Goal: Communication & Community: Answer question/provide support

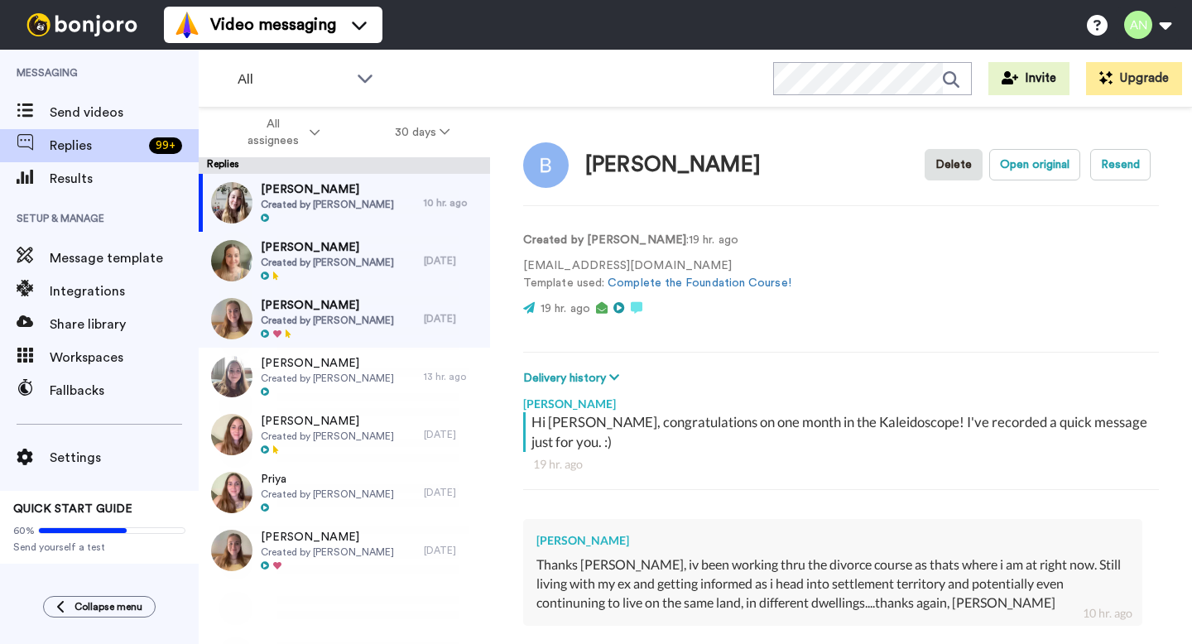
scroll to position [190, 0]
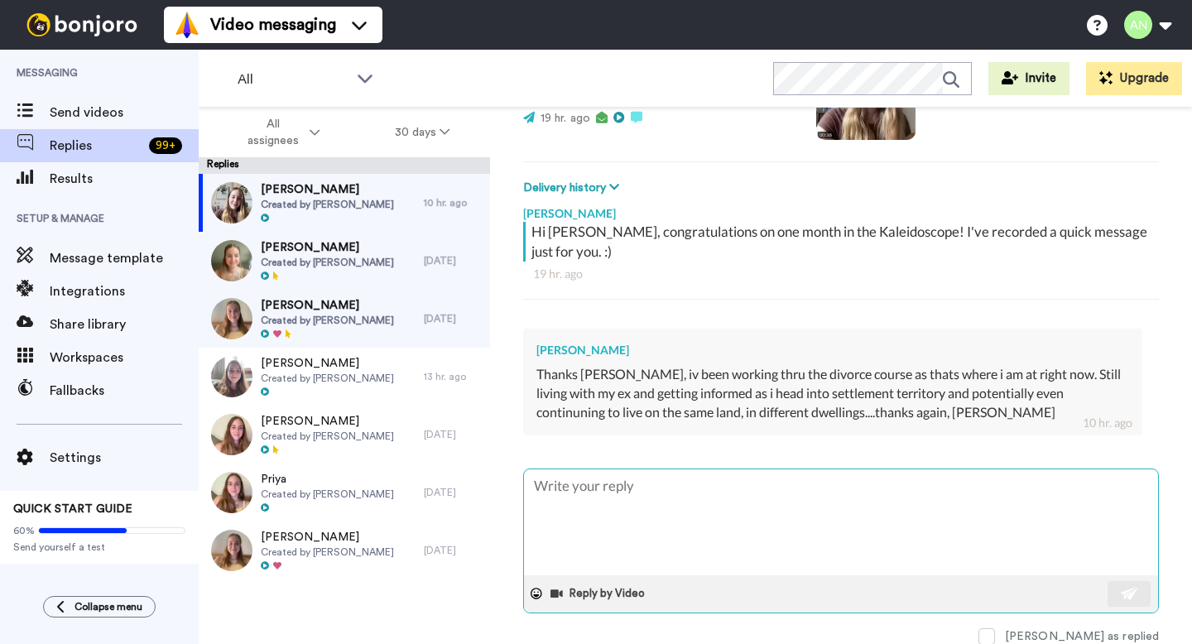
click at [682, 518] on textarea at bounding box center [841, 522] width 634 height 106
type textarea "x"
type textarea "Y"
type textarea "x"
type textarea "Ye"
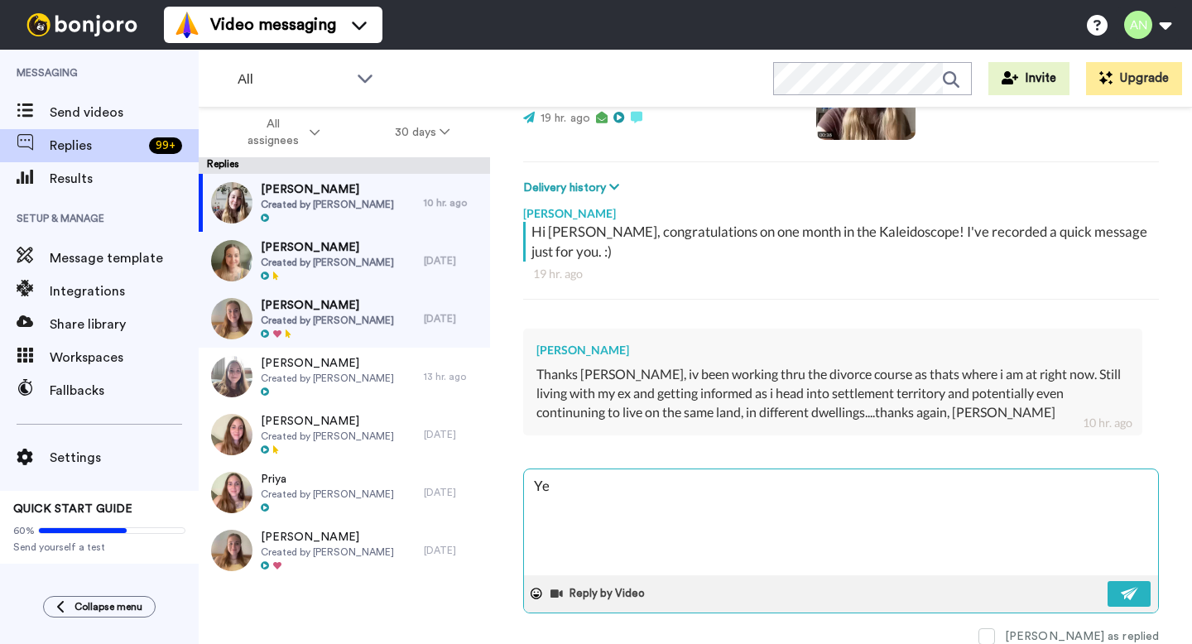
type textarea "x"
type textarea "Yes"
type textarea "x"
type textarea "Yes,"
type textarea "x"
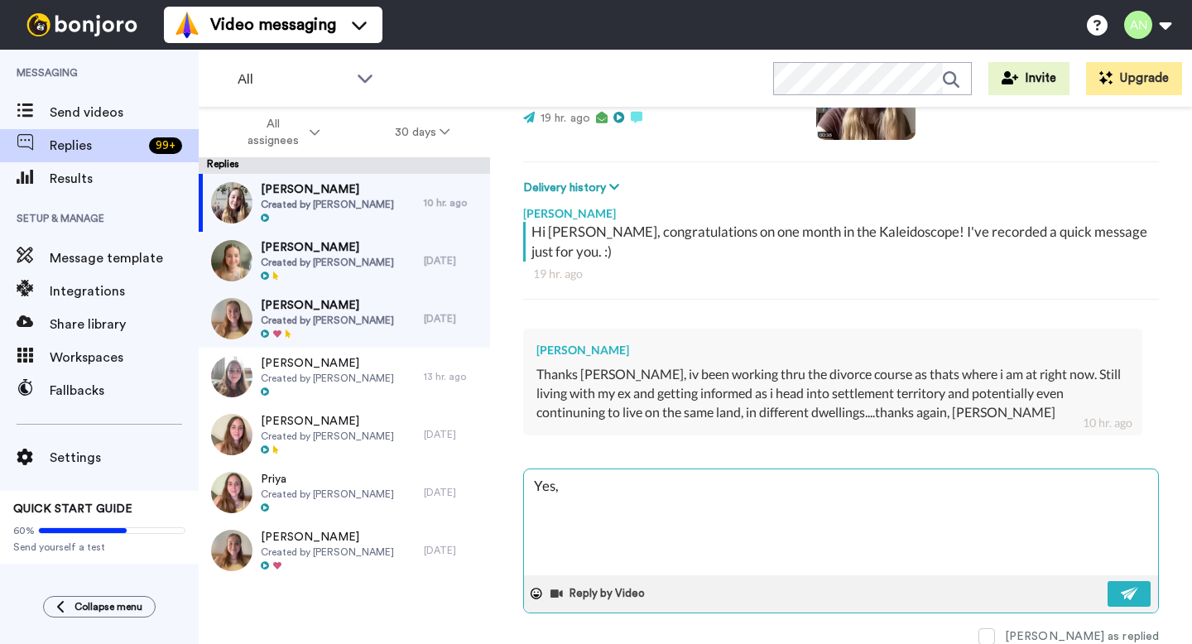
type textarea "Yes,"
type textarea "x"
type textarea "Yes, tot"
type textarea "x"
type textarea "Yes, tota"
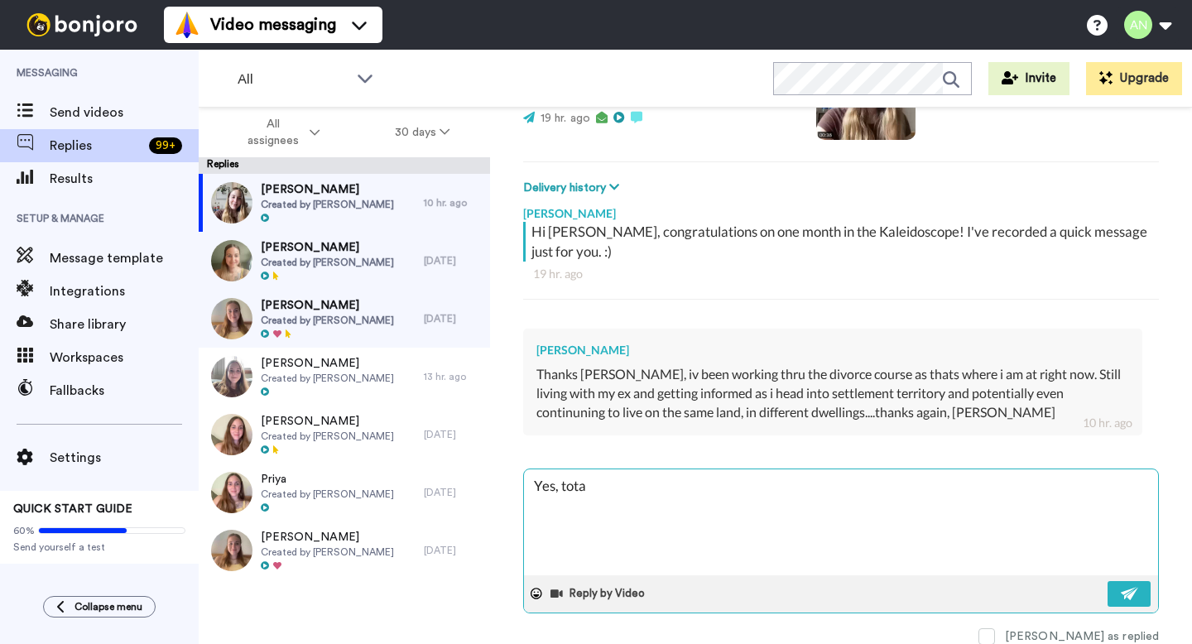
type textarea "x"
type textarea "Yes, total"
type textarea "x"
type textarea "Yes, totall"
type textarea "x"
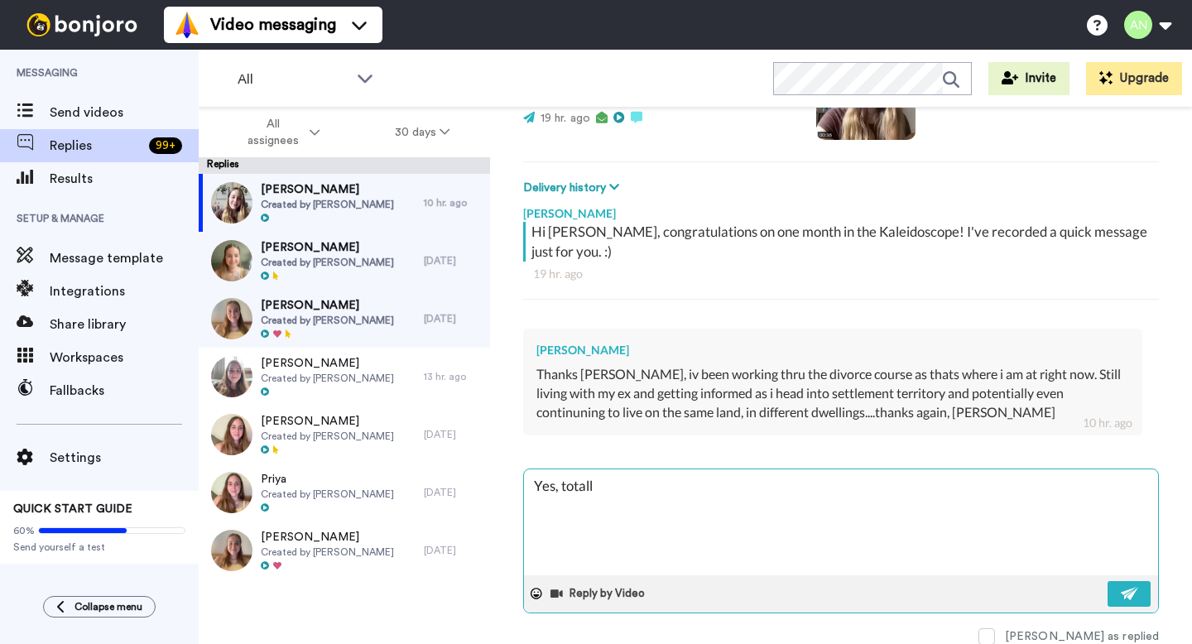
type textarea "Yes, totally"
type textarea "x"
type textarea "Yes, totally"
type textarea "x"
type textarea "Yes, totally f"
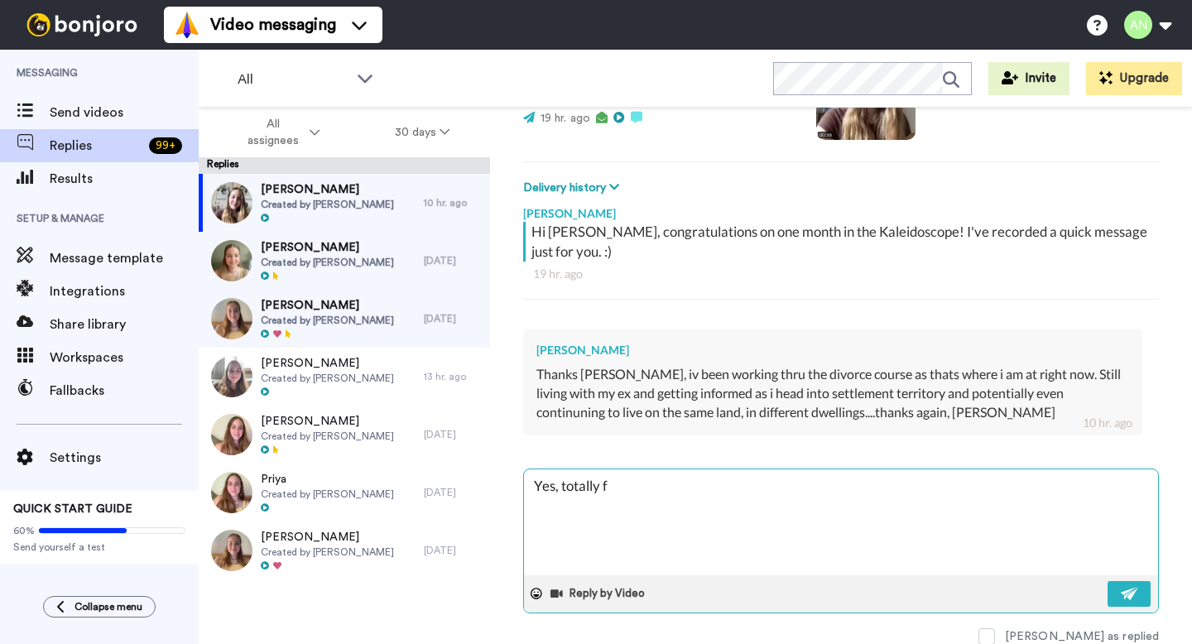
type textarea "x"
type textarea "Yes, totally fe"
type textarea "x"
type textarea "Yes, totally fee"
type textarea "x"
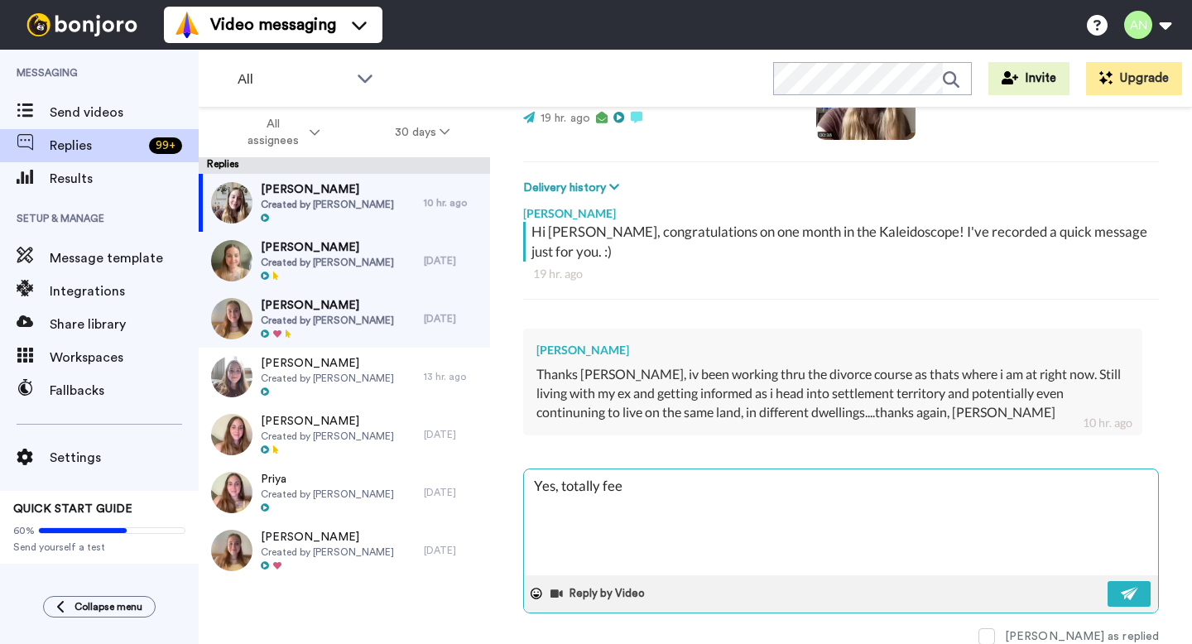
type textarea "Yes, totally feel"
type textarea "x"
type textarea "Yes, totally feel"
type textarea "x"
type textarea "Yes, totally feel f"
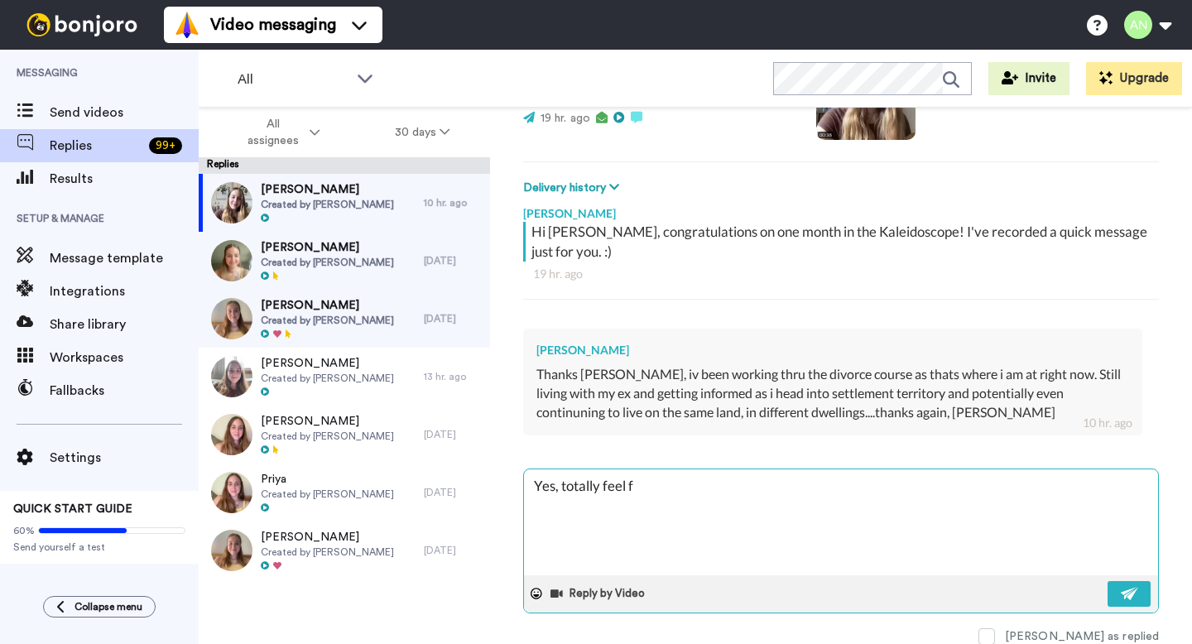
type textarea "x"
type textarea "Yes, totally feel fr"
type textarea "x"
type textarea "Yes, totally feel fre"
type textarea "x"
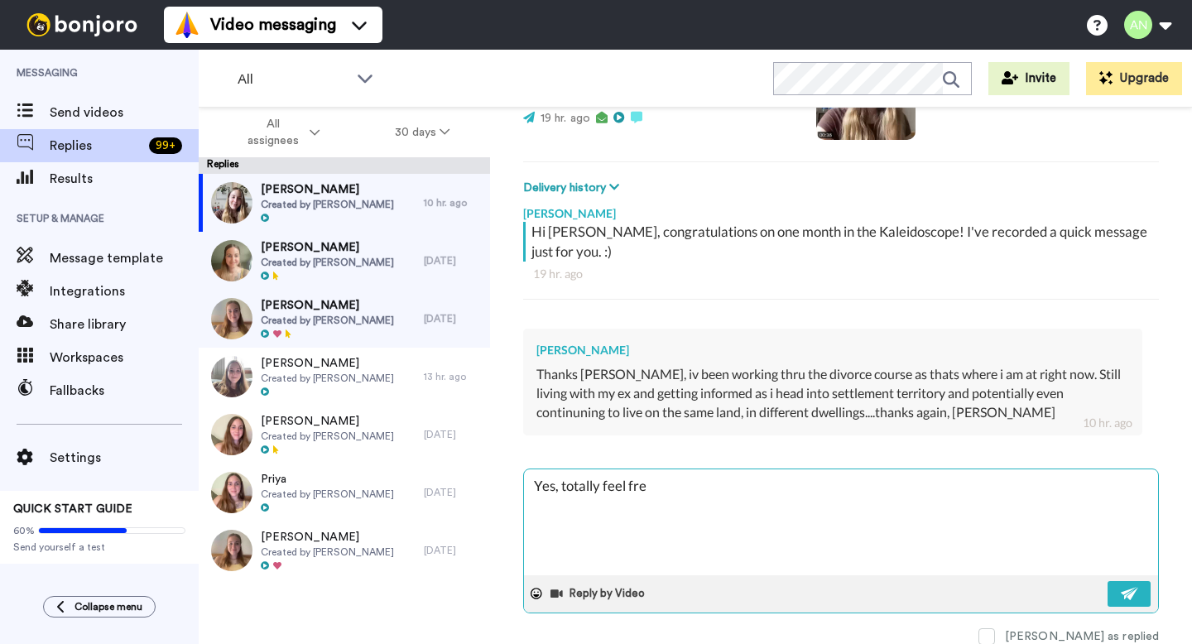
type textarea "Yes, totally feel free"
type textarea "x"
type textarea "Yes, totally feel free"
type textarea "x"
type textarea "Yes, totally feel free t"
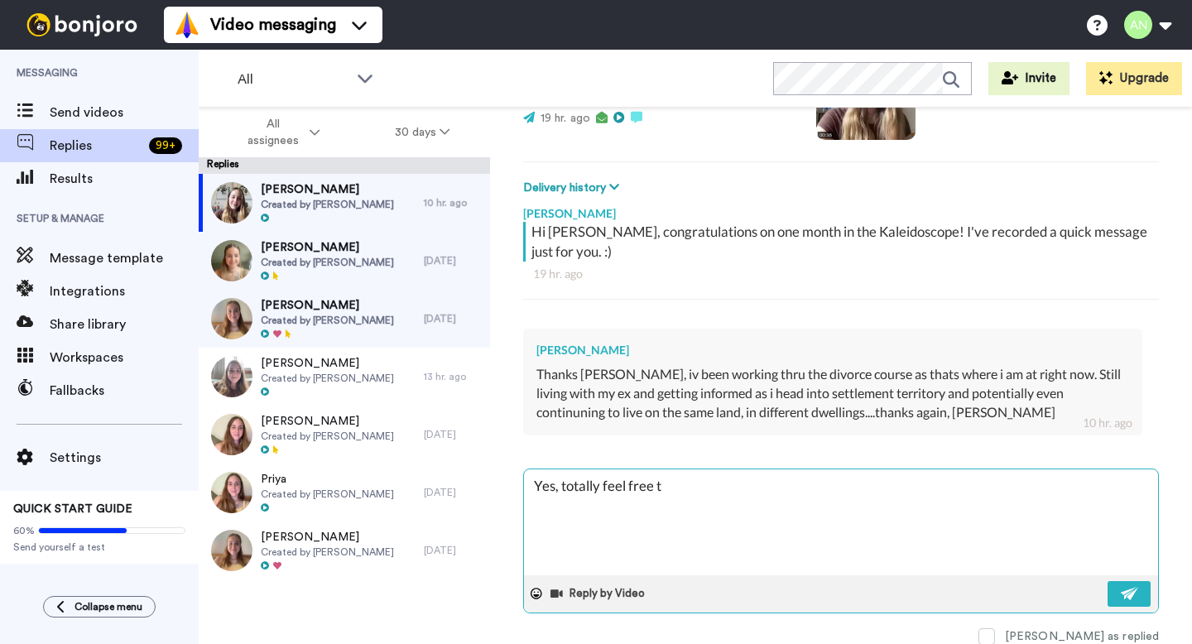
type textarea "x"
type textarea "Yes, totally feel free to"
type textarea "x"
type textarea "Yes, totally feel free to"
type textarea "x"
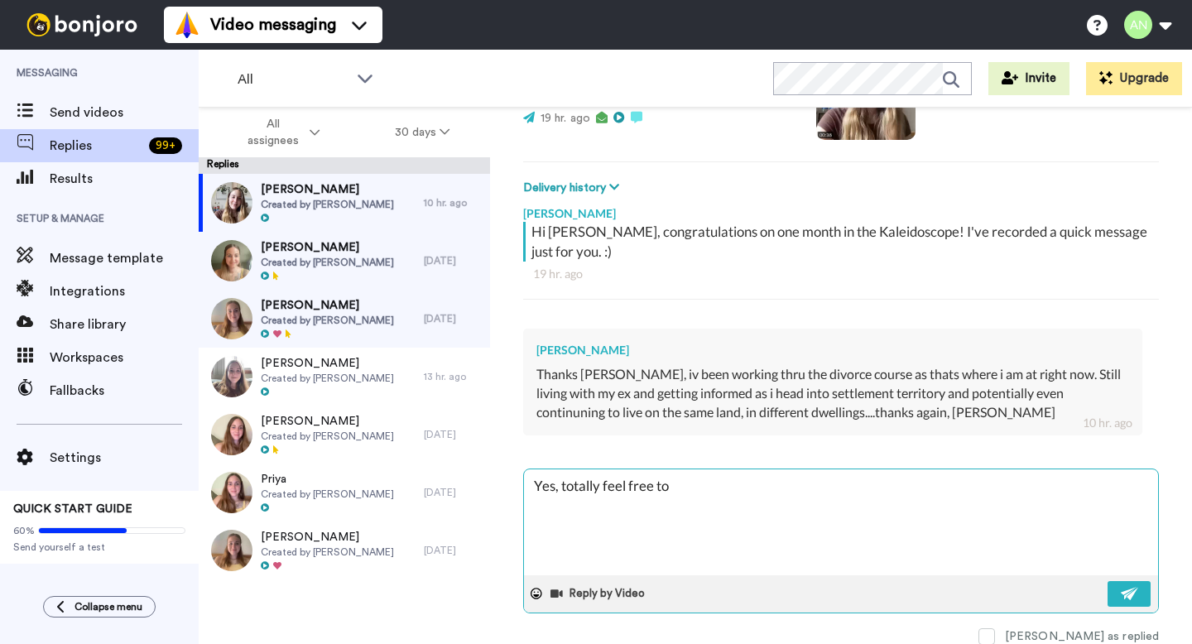
type textarea "Yes, totally feel free to s"
type textarea "x"
type textarea "Yes, totally feel free to sk"
type textarea "x"
type textarea "Yes, totally feel free to sko"
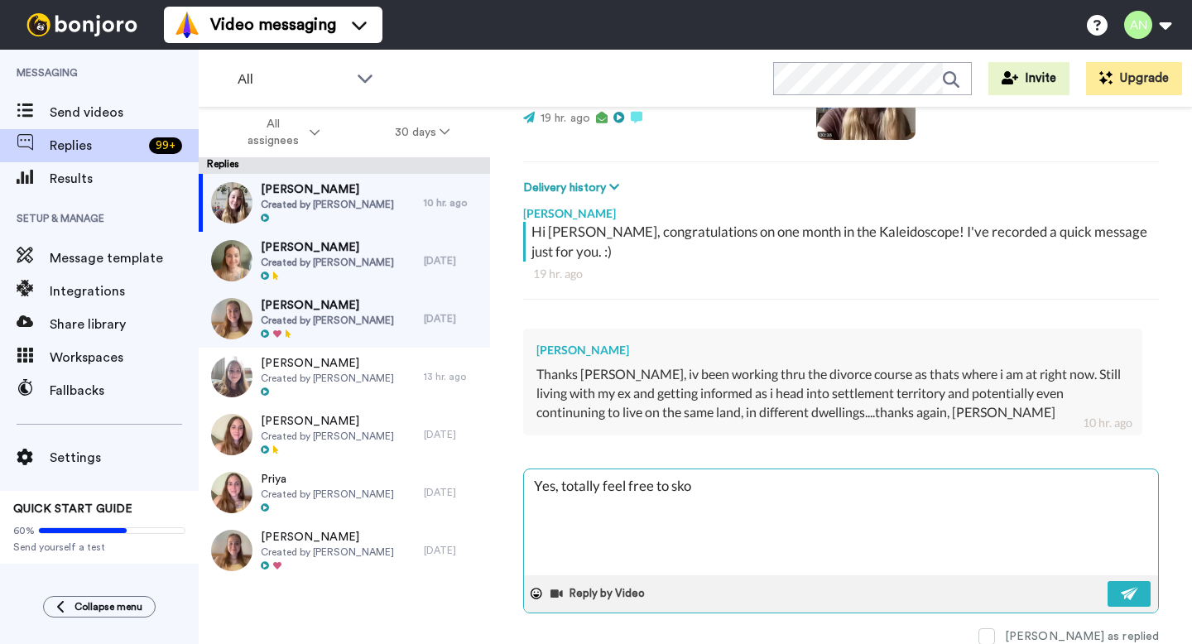
type textarea "x"
type textarea "Yes, totally feel free to skoi"
type textarea "x"
type textarea "Yes, totally feel free to sko"
type textarea "x"
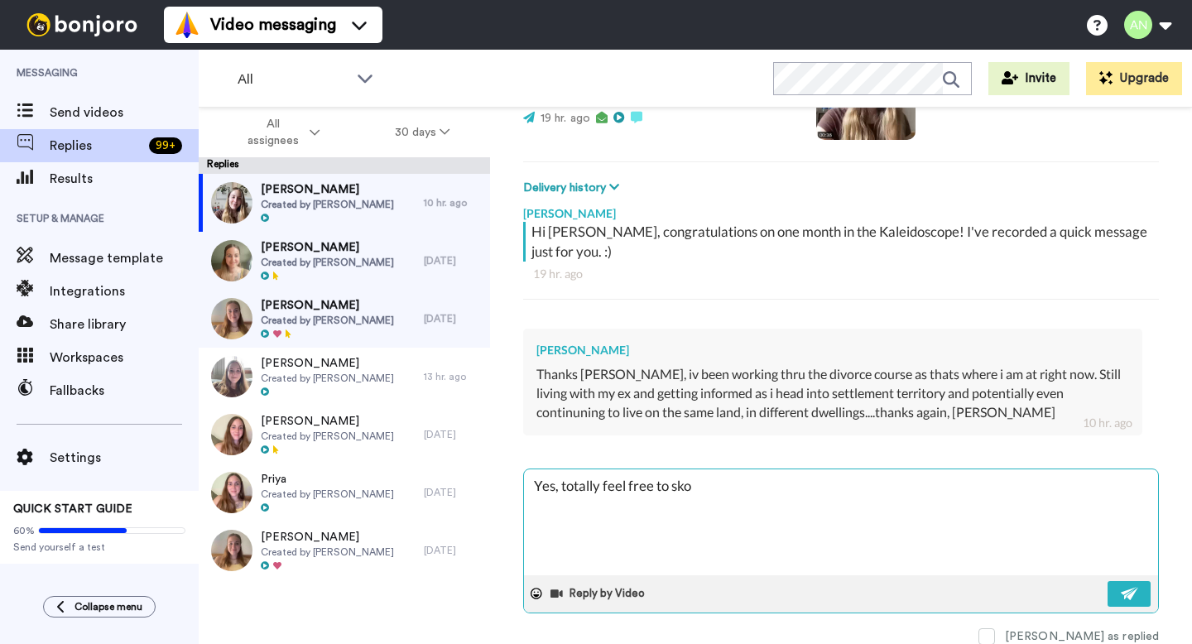
type textarea "Yes, totally feel free to sk"
type textarea "x"
type textarea "Yes, totally feel free to ski"
type textarea "x"
type textarea "Yes, totally feel free to skip"
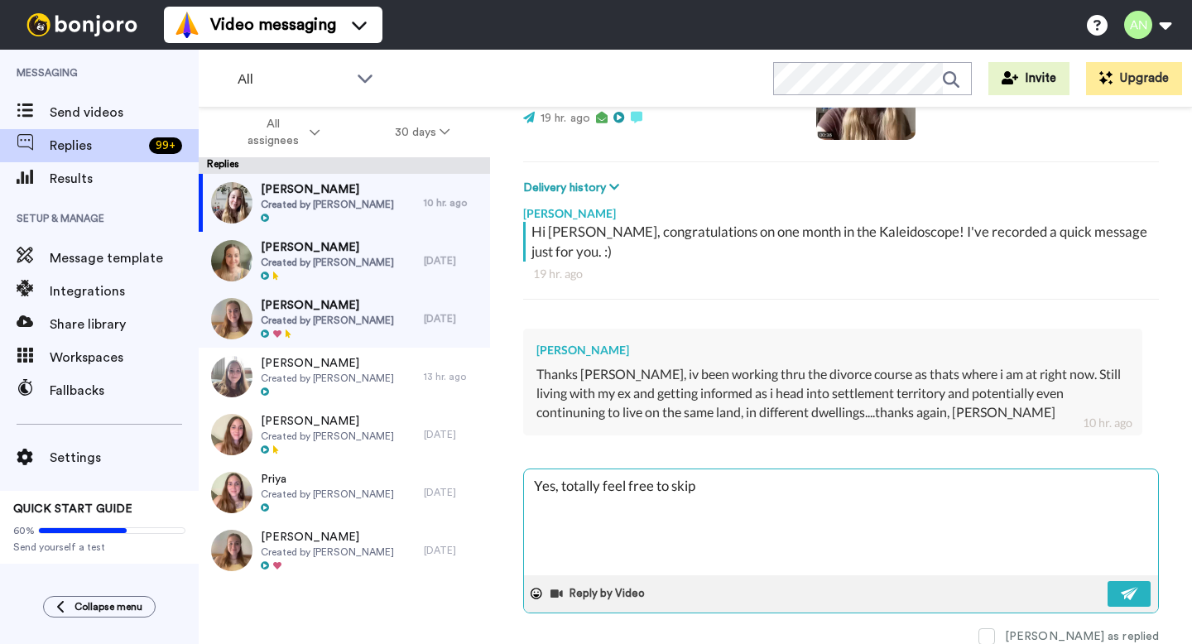
type textarea "x"
type textarea "Yes, totally feel free to skip"
type textarea "x"
type textarea "Yes, totally feel free to skip t"
type textarea "x"
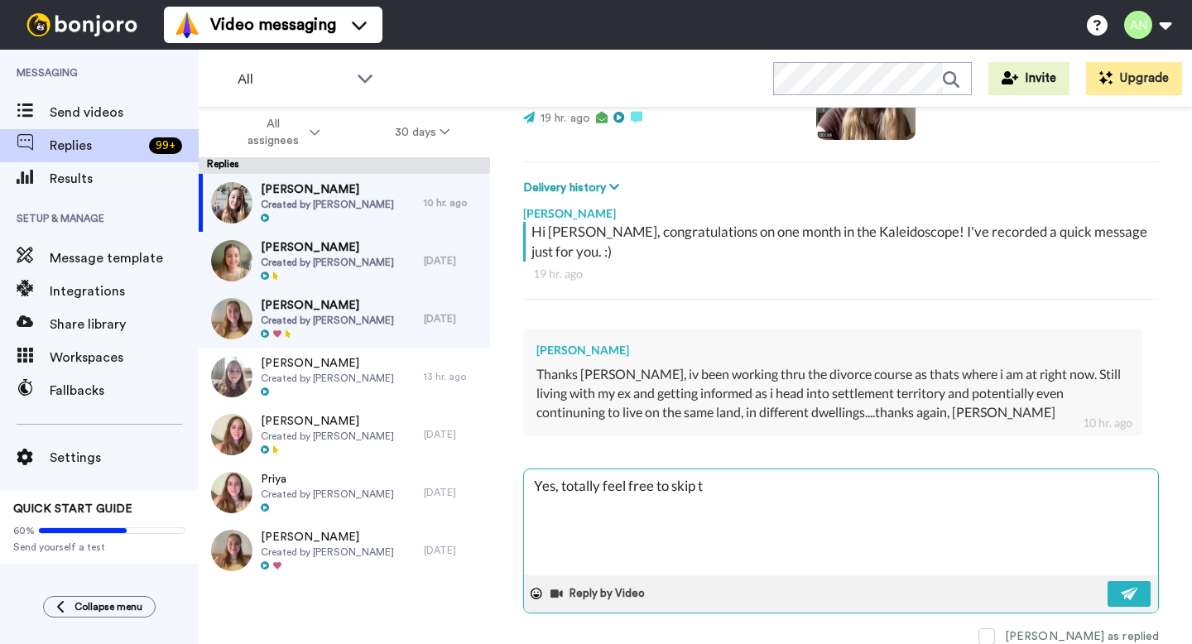
type textarea "Yes, totally feel free to skip to"
type textarea "x"
type textarea "Yes, totally feel free to skip to"
type textarea "x"
type textarea "Yes, totally feel free to skip to o"
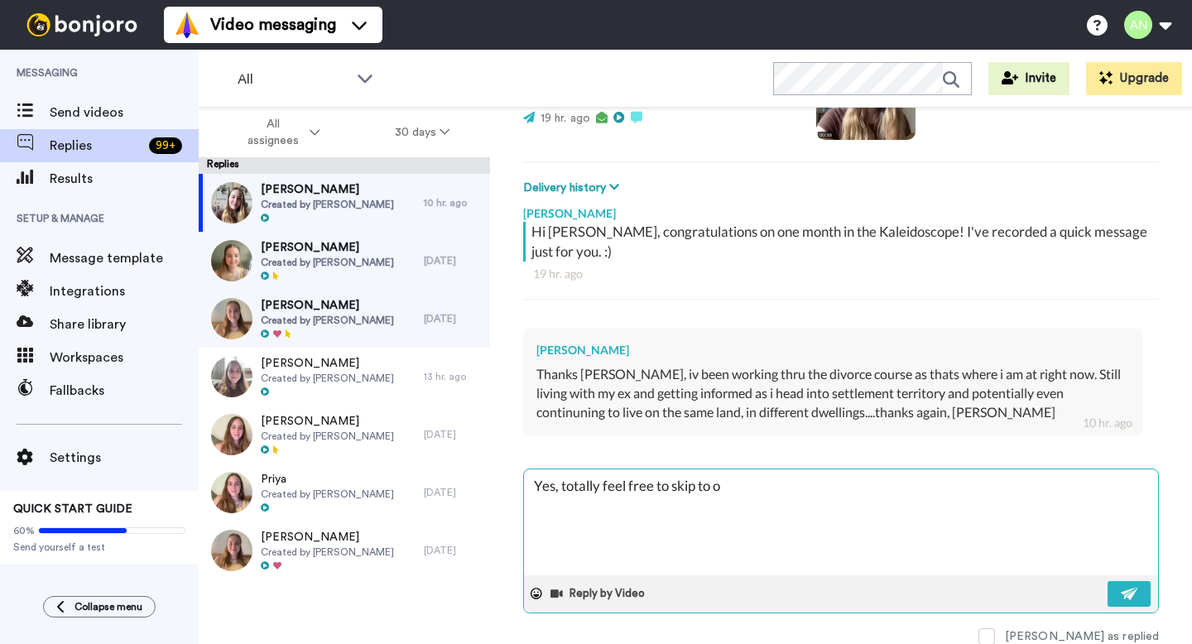
type textarea "x"
type textarea "Yes, totally feel free to skip to ot"
type textarea "x"
type textarea "Yes, totally feel free to skip to oth"
type textarea "x"
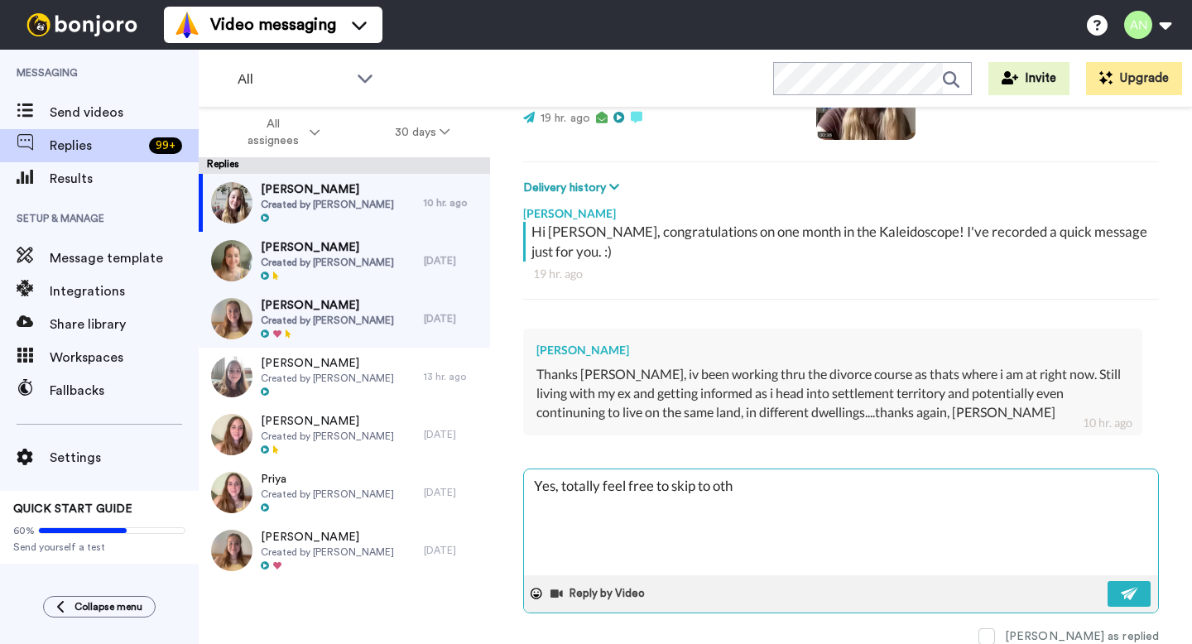
type textarea "Yes, totally feel free to skip to othe"
type textarea "x"
type textarea "Yes, totally feel free to skip to other"
type textarea "x"
type textarea "Yes, totally feel free to skip to other"
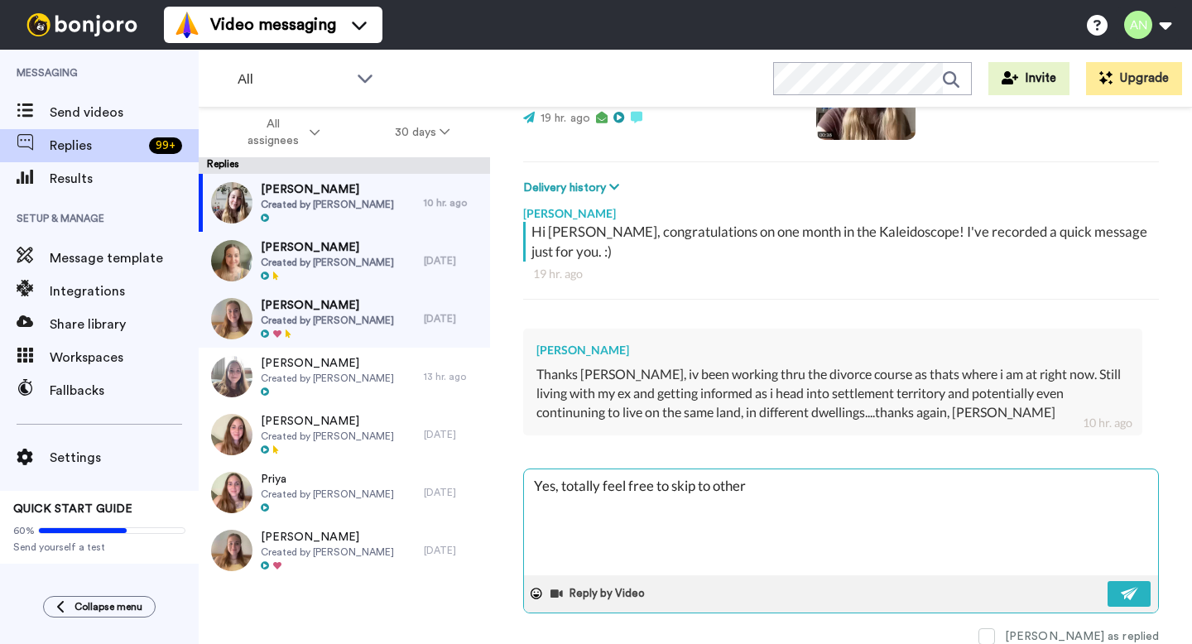
type textarea "x"
type textarea "Yes, totally feel free to skip to other c"
type textarea "x"
type textarea "Yes, totally feel free to skip to other co"
type textarea "x"
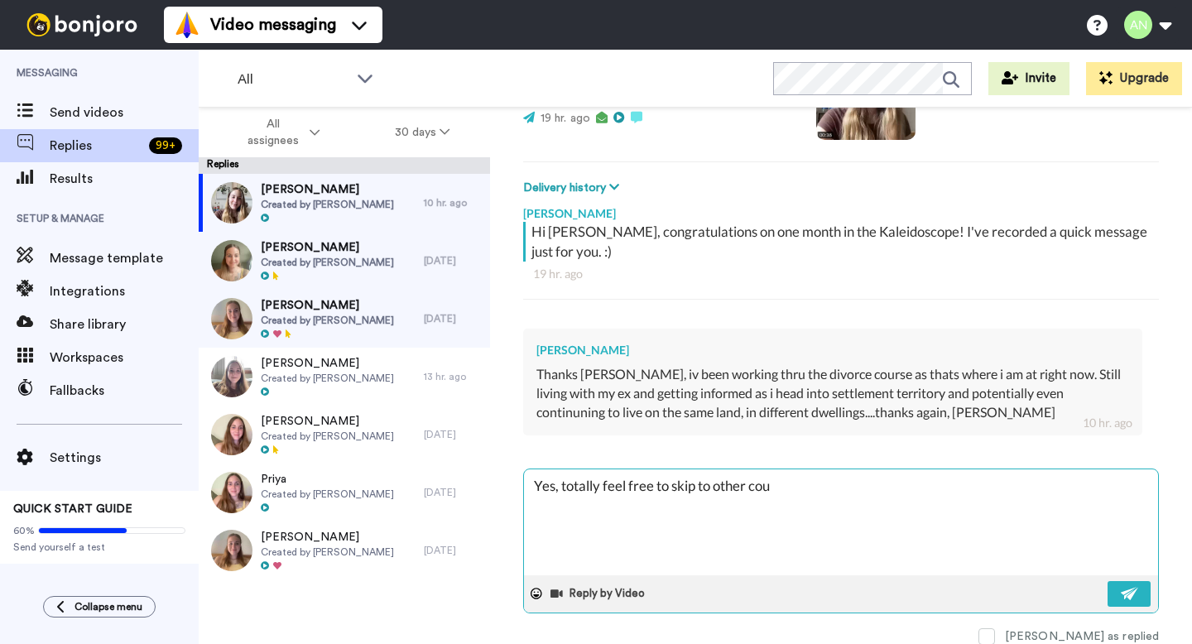
type textarea "Yes, totally feel free to skip to other cour"
type textarea "x"
type textarea "Yes, totally feel free to skip to other cours"
type textarea "x"
type textarea "Yes, totally feel free to skip to other course"
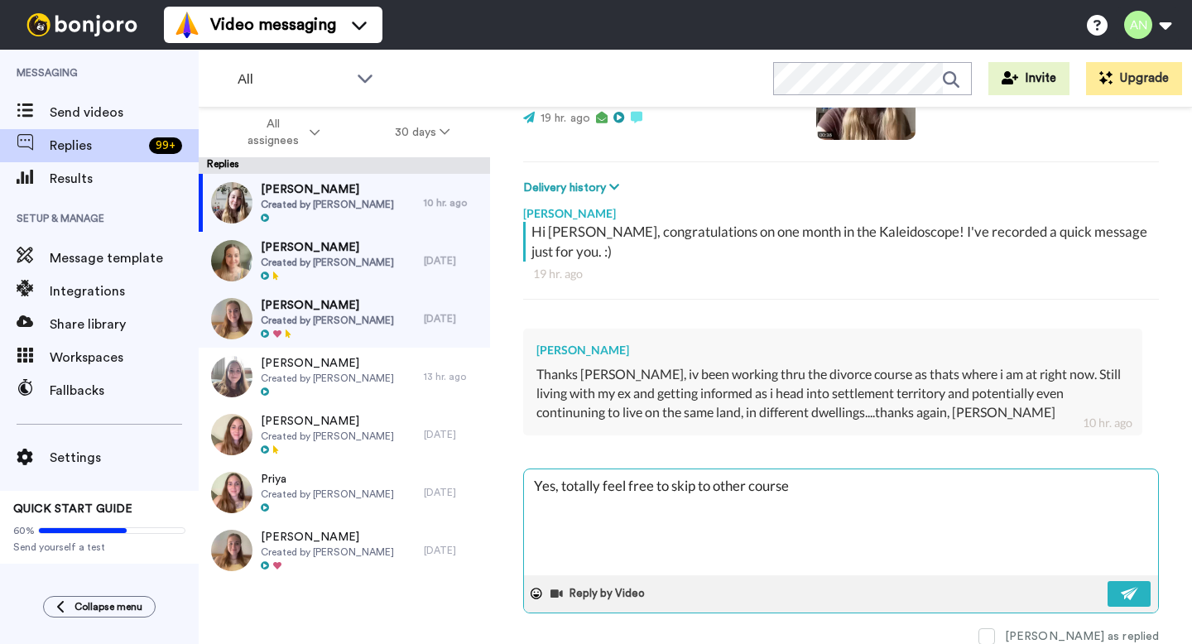
type textarea "x"
type textarea "Yes, totally feel free to skip to other courses"
type textarea "x"
type textarea "Yes, totally feel free to skip to other courses i"
type textarea "x"
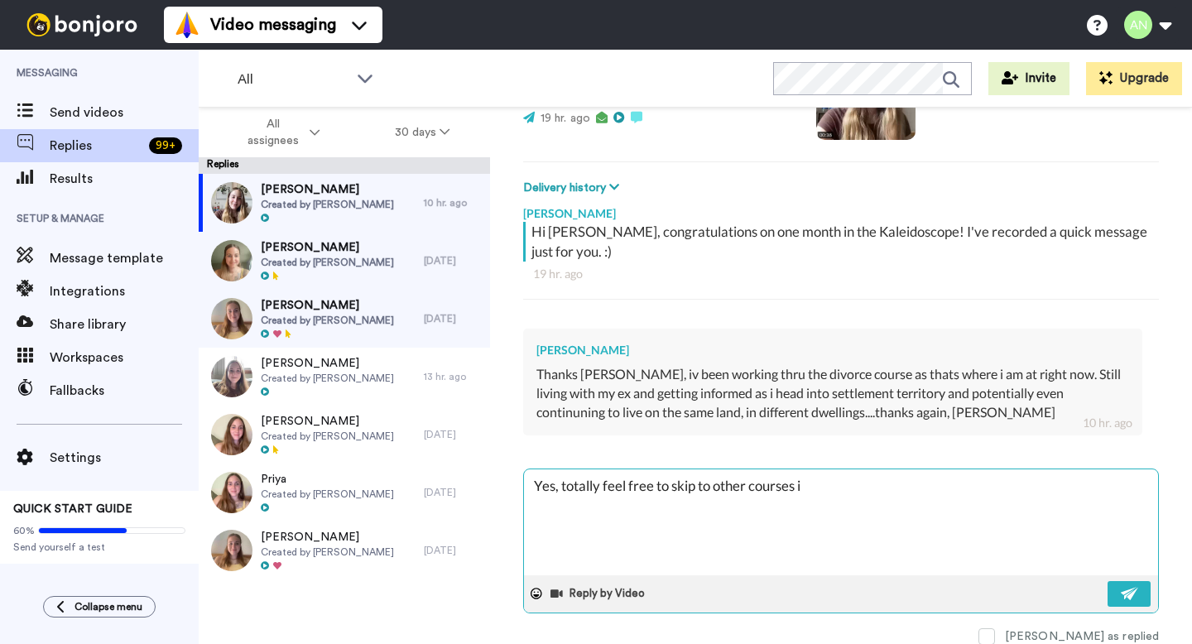
type textarea "Yes, totally feel free to skip to other courses if"
type textarea "x"
type textarea "Yes, totally feel free to skip to other courses if t"
type textarea "x"
type textarea "Yes, totally feel free to skip to other courses if th"
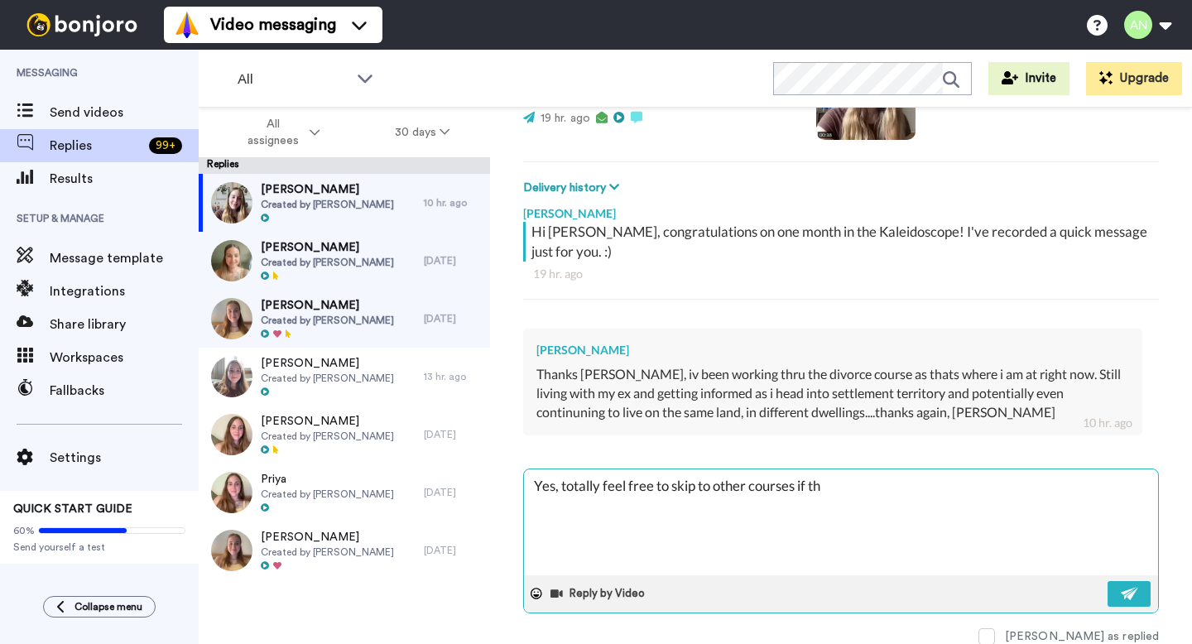
type textarea "x"
type textarea "Yes, totally feel free to skip to other courses if tha"
type textarea "x"
type textarea "Yes, totally feel free to skip to other courses if that"
type textarea "x"
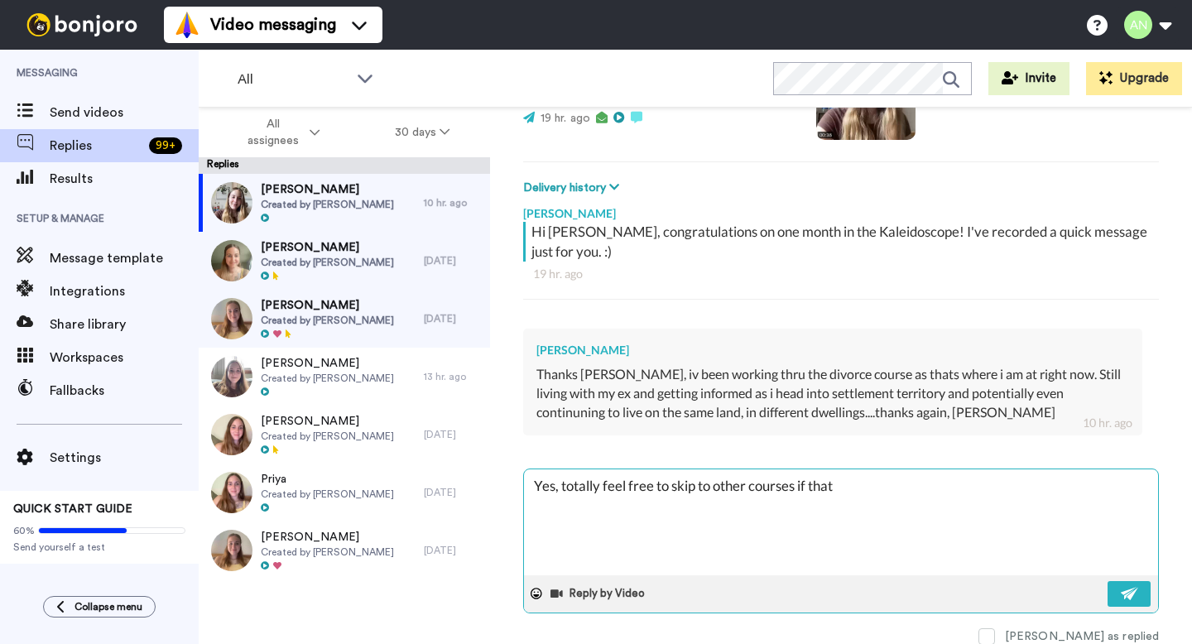
type textarea "Yes, totally feel free to skip to other courses if that'"
type textarea "x"
type textarea "Yes, totally feel free to skip to other courses if that's"
type textarea "x"
type textarea "Yes, totally feel free to skip to other courses if that's"
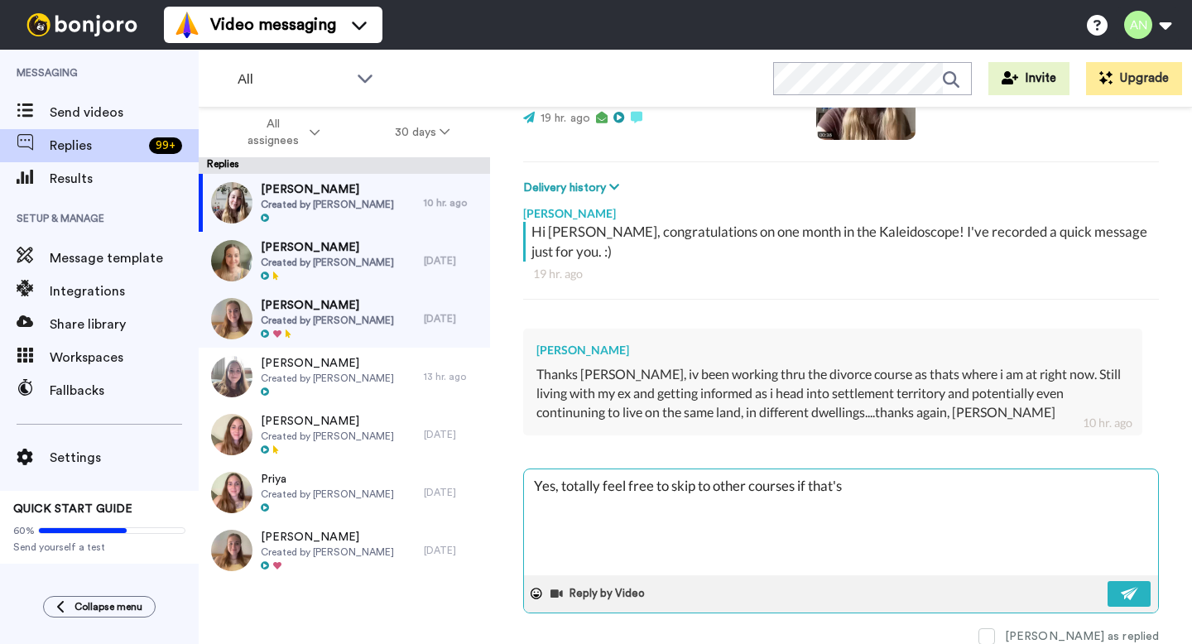
type textarea "x"
type textarea "Yes, totally feel free to skip to other courses if that's w"
type textarea "x"
type textarea "Yes, totally feel free to skip to other courses if that's wh"
type textarea "x"
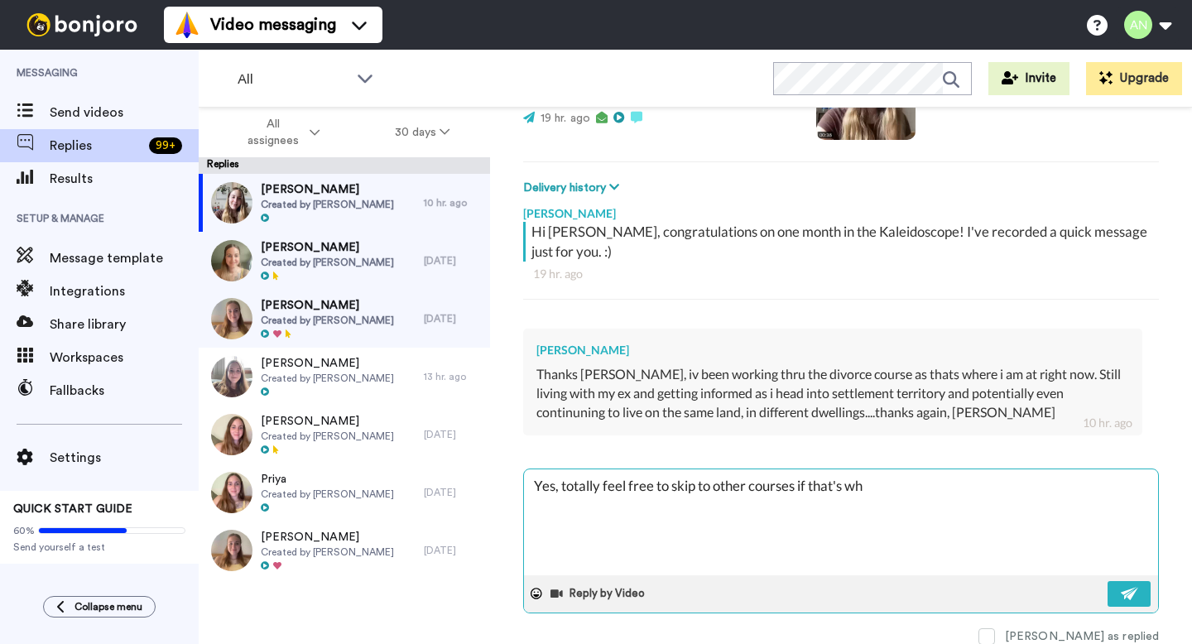
type textarea "Yes, totally feel free to skip to other courses if that's wha"
type textarea "x"
type textarea "Yes, totally feel free to skip to other courses if that's what"
type textarea "x"
type textarea "Yes, totally feel free to skip to other courses if that's what'"
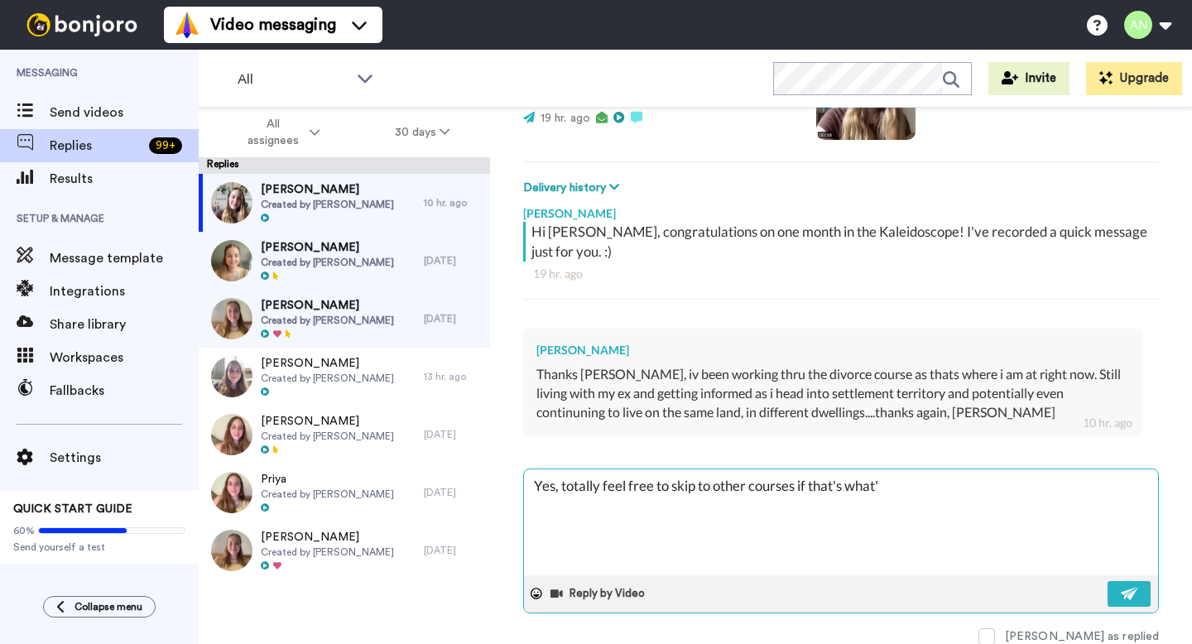
type textarea "x"
type textarea "Yes, totally feel free to skip to other courses if that's what's"
type textarea "x"
type textarea "Yes, totally feel free to skip to other courses if that's what's"
type textarea "x"
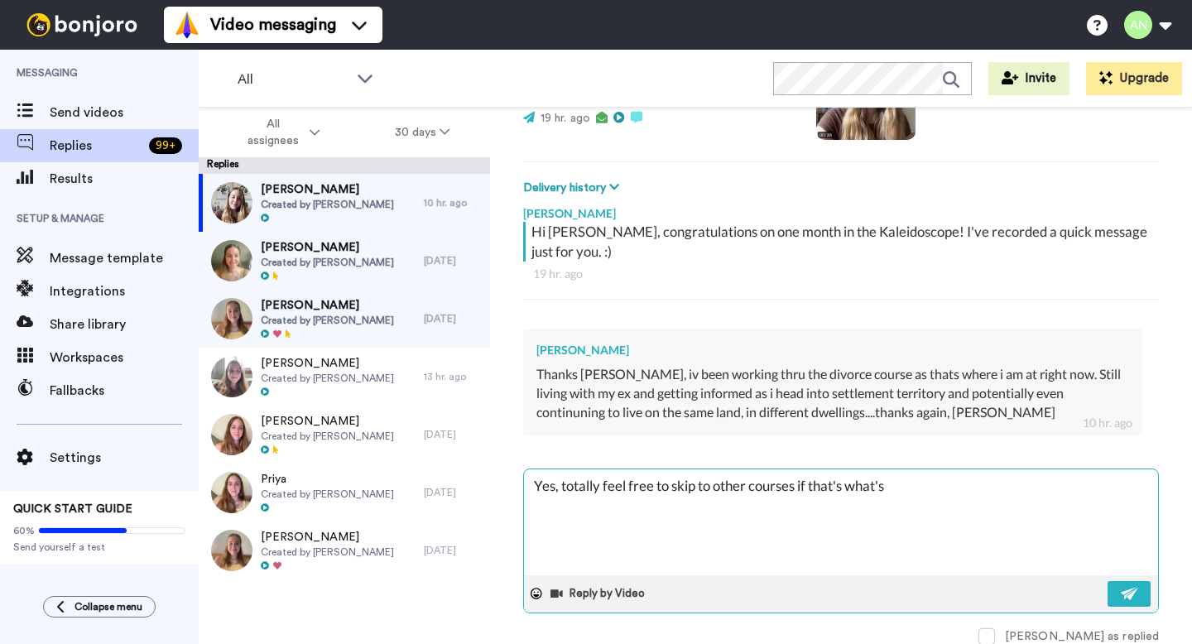
type textarea "Yes, totally feel free to skip to other courses if that's what's h"
type textarea "x"
type textarea "Yes, totally feel free to skip to other courses if that's what's hel"
type textarea "x"
type textarea "Yes, totally feel free to skip to other courses if that's what's help"
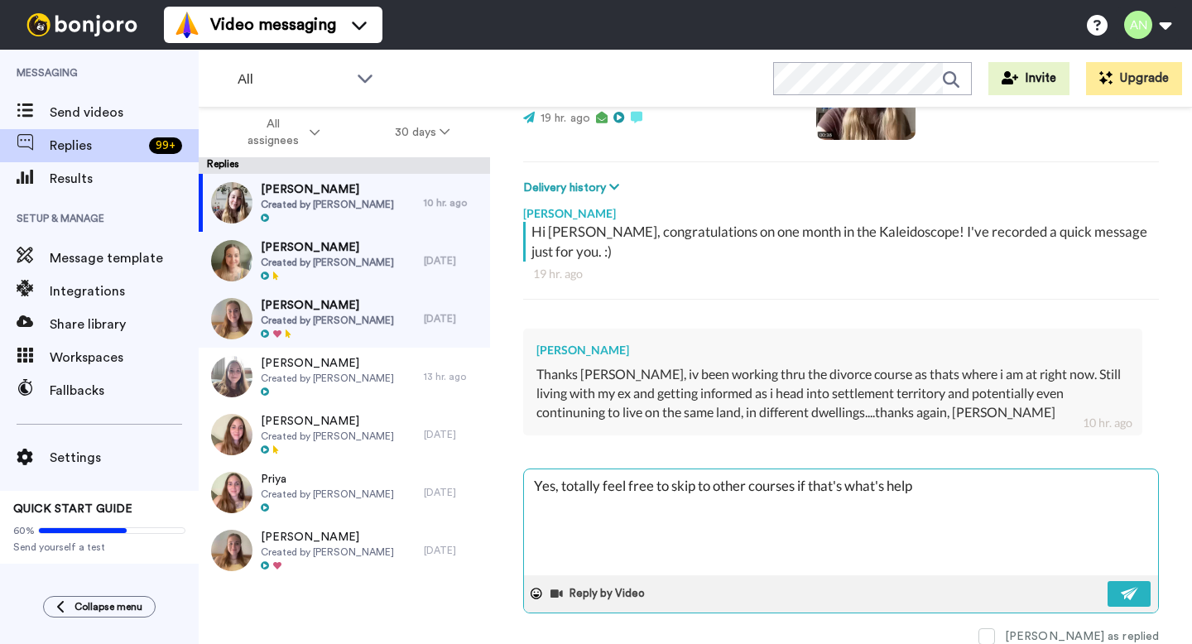
type textarea "x"
type textarea "Yes, totally feel free to skip to other courses if that's what's helpi"
type textarea "x"
type textarea "Yes, totally feel free to skip to other courses if that's what's helpin"
type textarea "x"
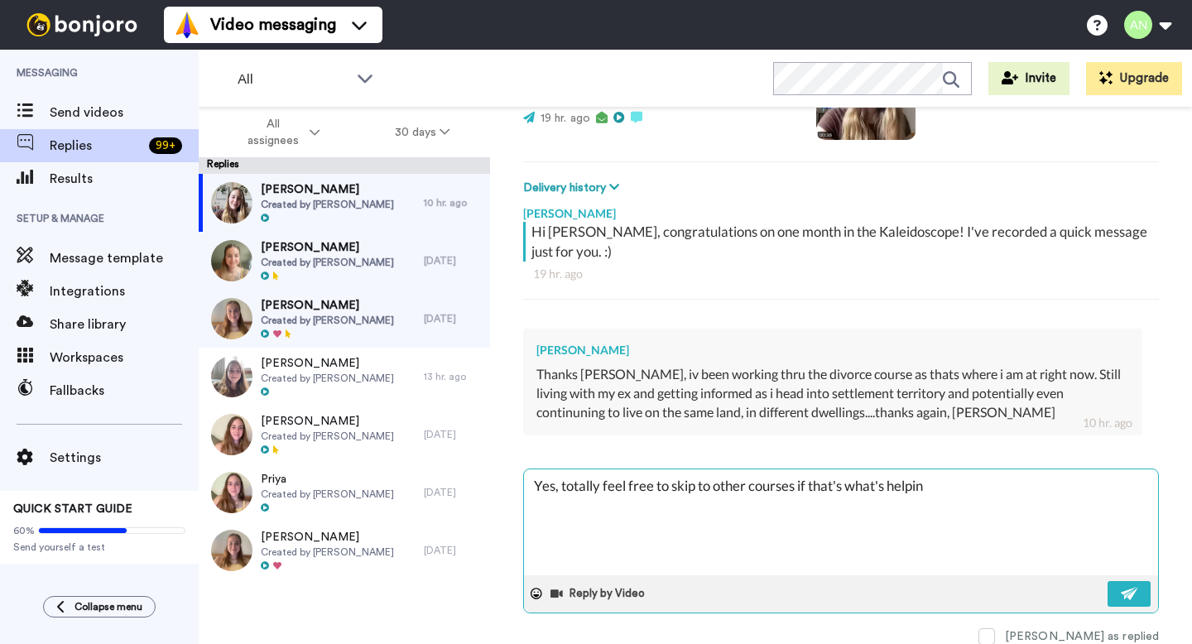
type textarea "Yes, totally feel free to skip to other courses if that's what's helping"
type textarea "x"
type textarea "Yes, totally feel free to skip to other courses if that's what's helping"
type textarea "x"
type textarea "Yes, totally feel free to skip to other courses if that's what's helping ri"
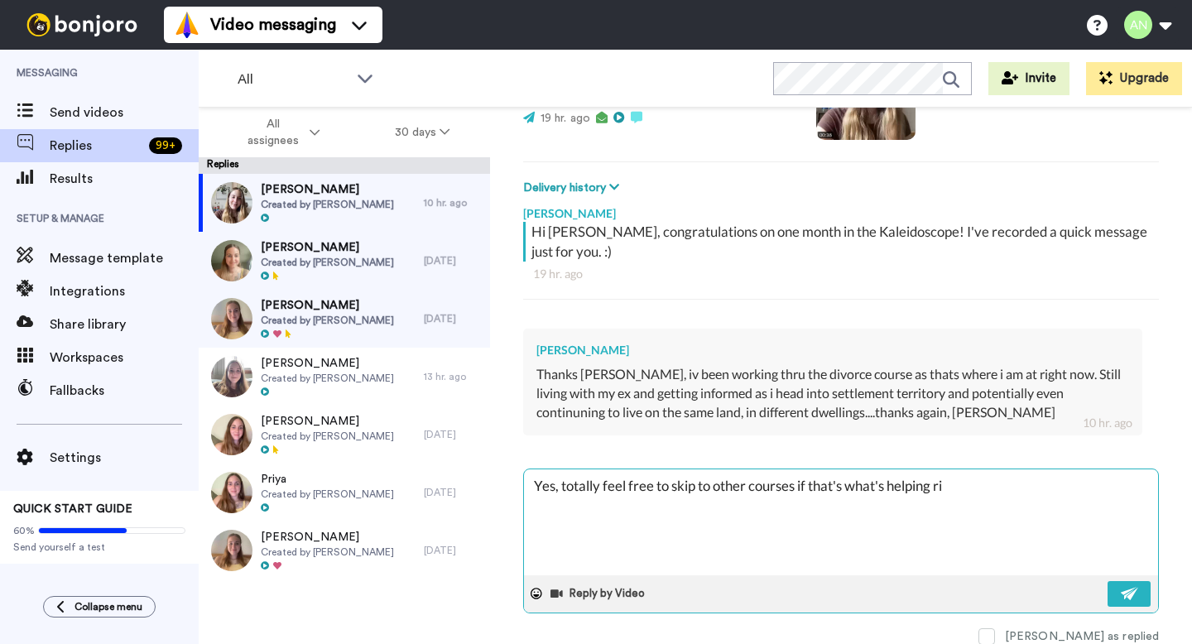
type textarea "x"
type textarea "Yes, totally feel free to skip to other courses if that's what's helping rig"
type textarea "x"
type textarea "Yes, totally feel free to skip to other courses if that's what's helping righ"
type textarea "x"
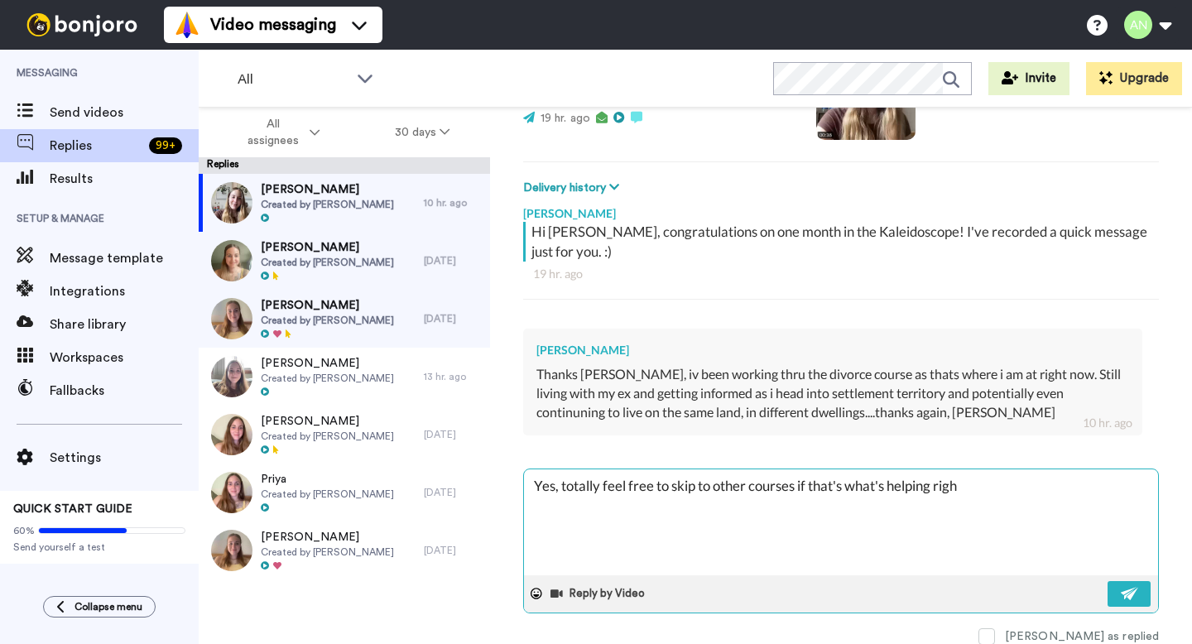
type textarea "Yes, totally feel free to skip to other courses if that's what's helping righ"
type textarea "x"
type textarea "Yes, totally feel free to skip to other courses if that's what's helping righ t"
type textarea "x"
type textarea "Yes, totally feel free to skip to other courses if that's what's helping righ tn"
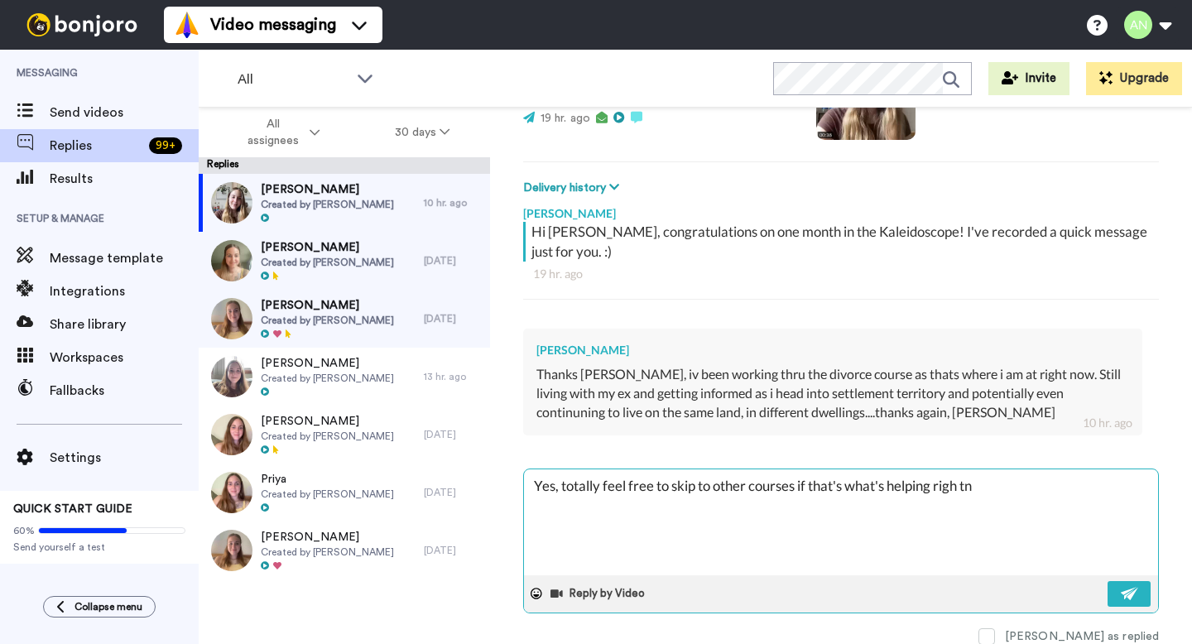
type textarea "x"
type textarea "Yes, totally feel free to skip to other courses if that's what's helping righ t…"
type textarea "x"
type textarea "Yes, totally feel free to skip to other courses if that's what's helping righ t…"
type textarea "x"
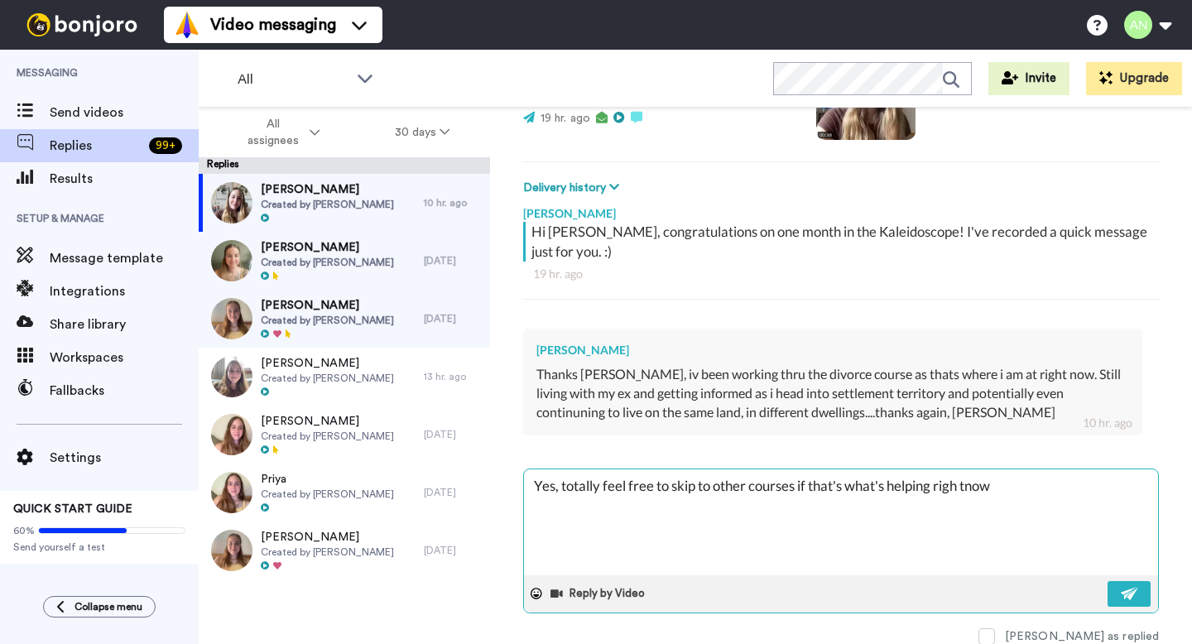
type textarea "Yes, totally feel free to skip to other courses if that's what's helping righ t…"
type textarea "x"
type textarea "Yes, totally feel free to skip to other courses if that's what's helping righ tn"
type textarea "x"
type textarea "Yes, totally feel free to skip to other courses if that's what's helping righ t"
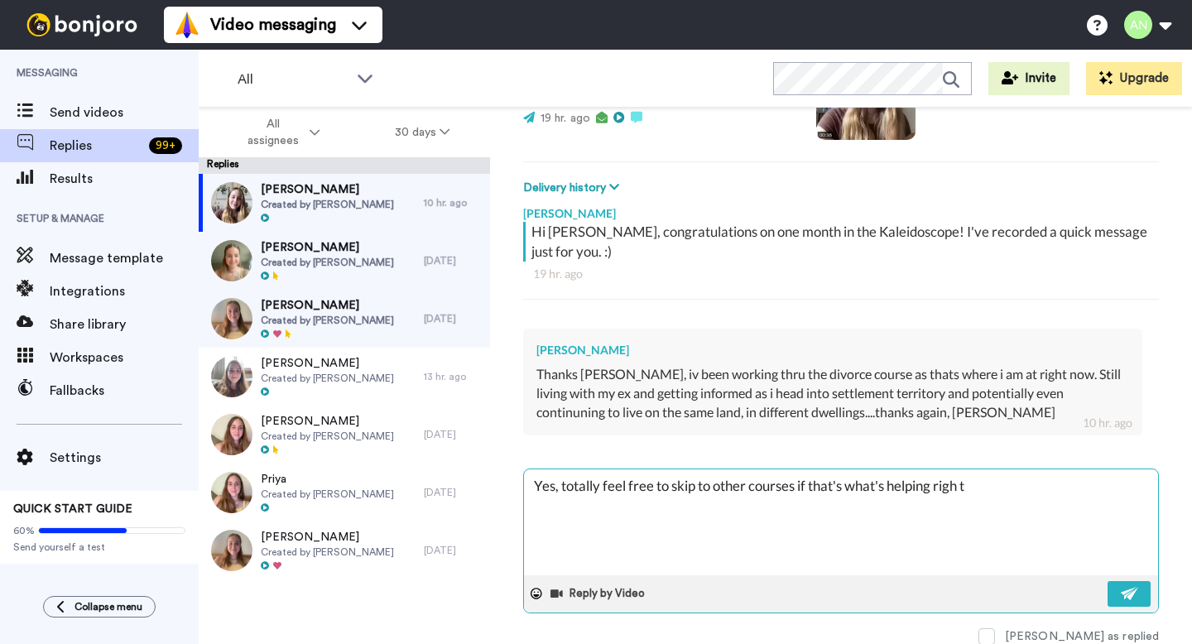
type textarea "x"
type textarea "Yes, totally feel free to skip to other courses if that's what's helping righ"
type textarea "x"
type textarea "Yes, totally feel free to skip to other courses if that's what's helping righ"
type textarea "x"
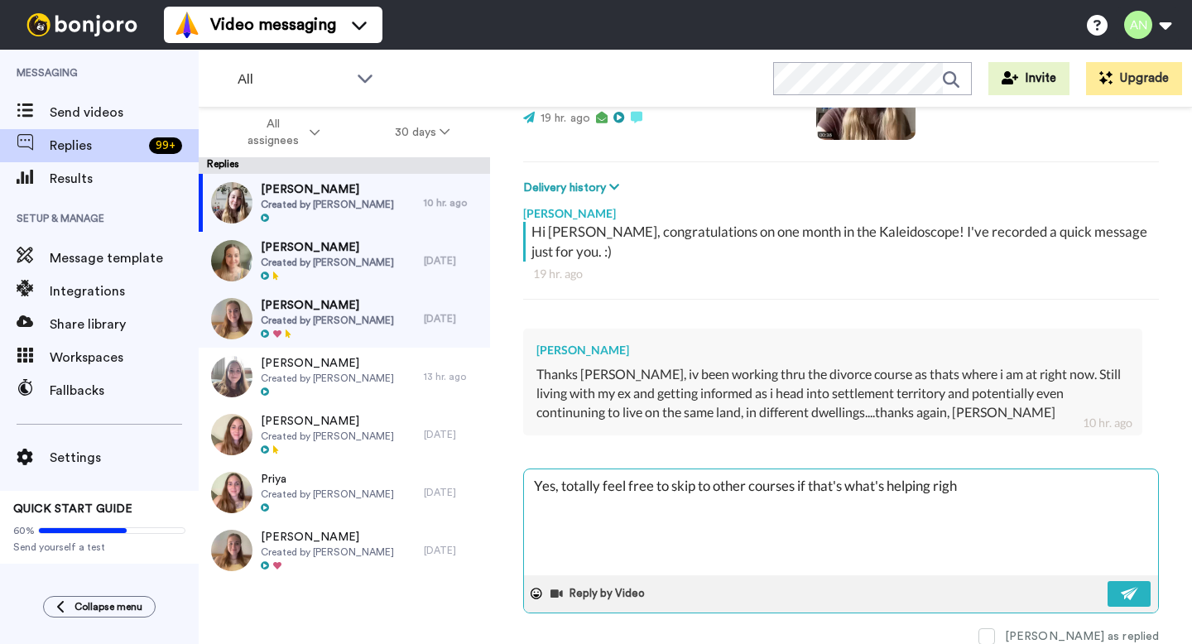
type textarea "Yes, totally feel free to skip to other courses if that's what's helping right"
type textarea "x"
type textarea "Yes, totally feel free to skip to other courses if that's what's helping right"
type textarea "x"
type textarea "Yes, totally feel free to skip to other courses if that's what's helping right n"
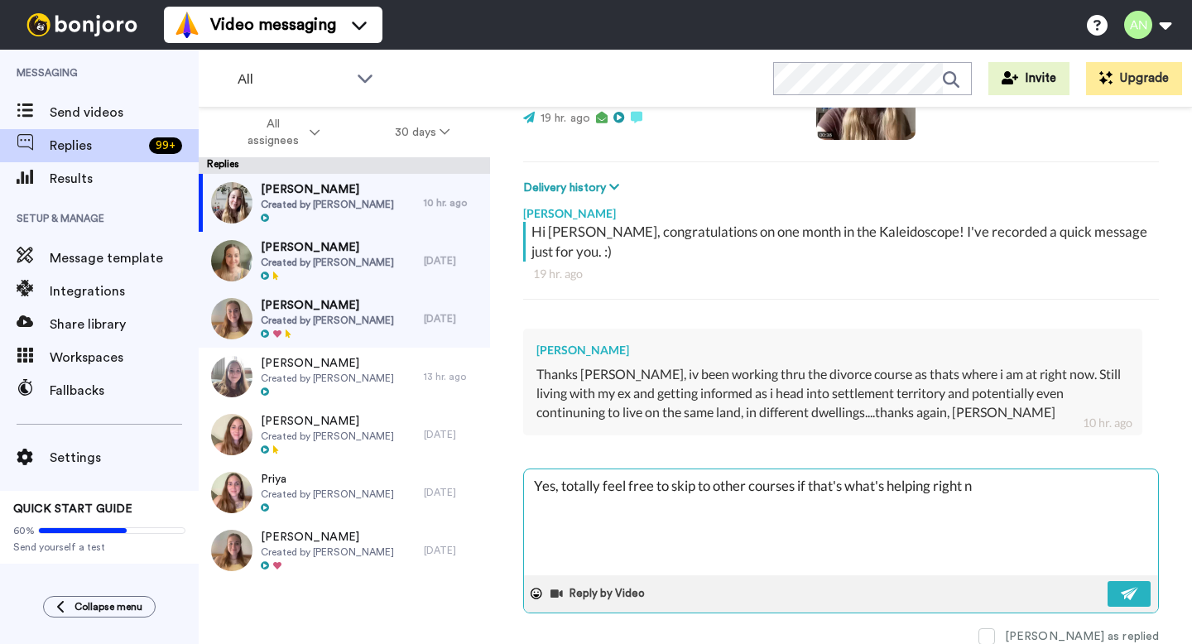
type textarea "x"
type textarea "Yes, totally feel free to skip to other courses if that's what's helping right …"
type textarea "x"
type textarea "Yes, totally feel free to skip to other courses if that's what's helping right …"
type textarea "x"
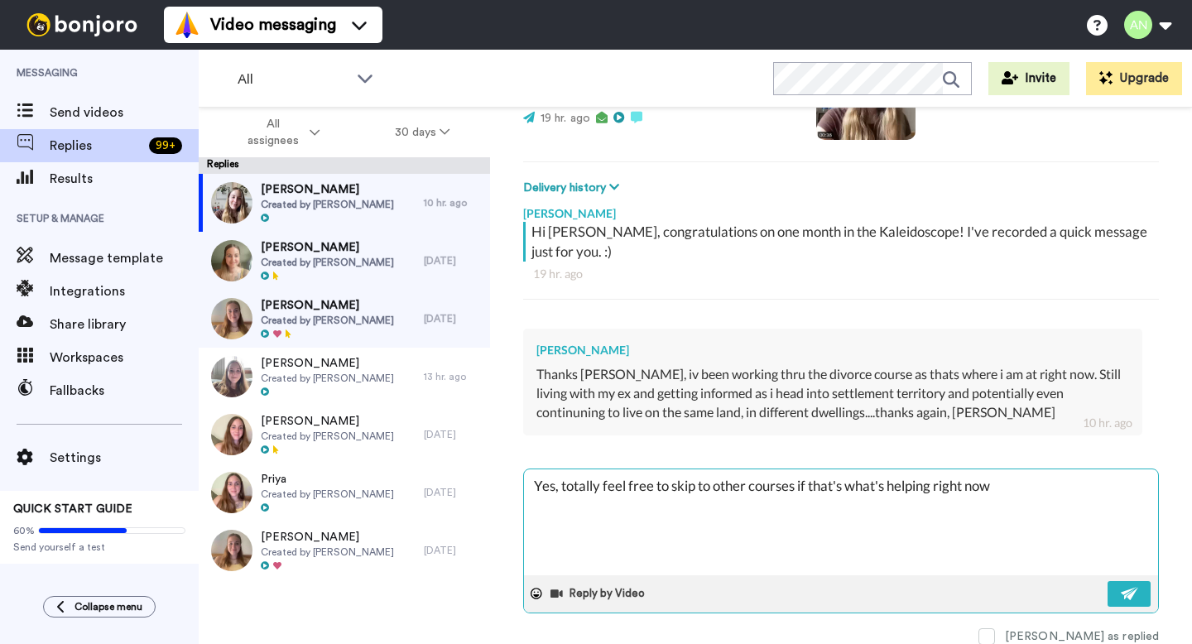
type textarea "Yes, totally feel free to skip to other courses if that's what's helping right …"
type textarea "x"
type textarea "Yes, totally feel free to skip to other courses if that's what's helping right …"
type textarea "x"
type textarea "Yes, totally feel free to skip to other courses if that's what's helping right …"
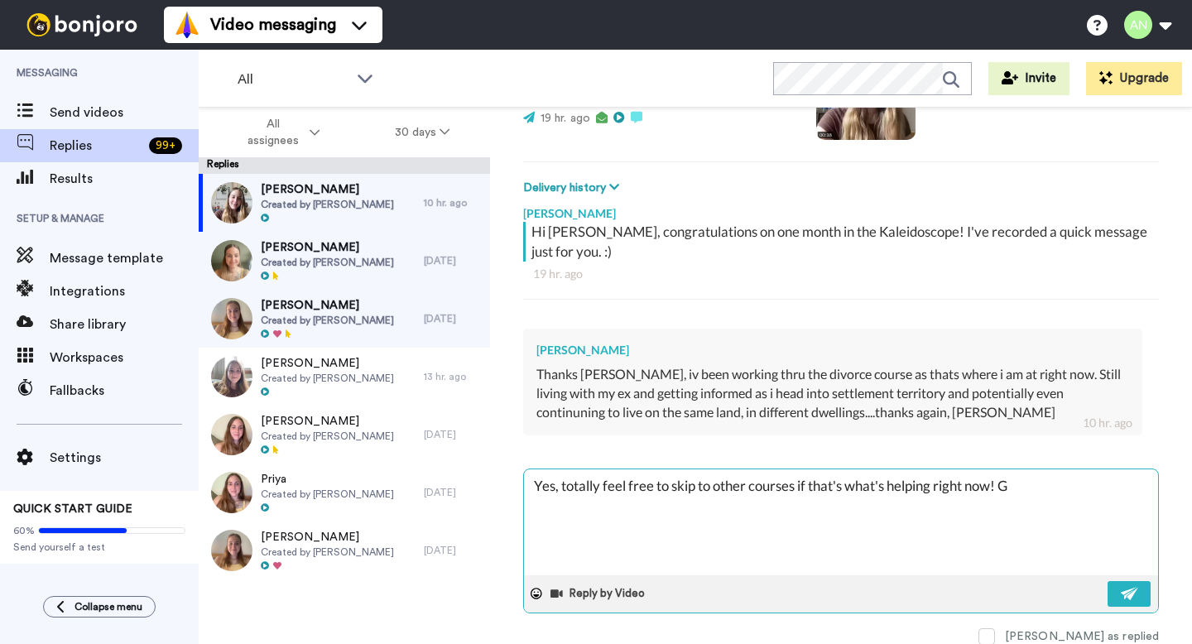
type textarea "x"
type textarea "Yes, totally feel free to skip to other courses if that's what's helping right …"
type textarea "x"
type textarea "Yes, totally feel free to skip to other courses if that's what's helping right …"
type textarea "x"
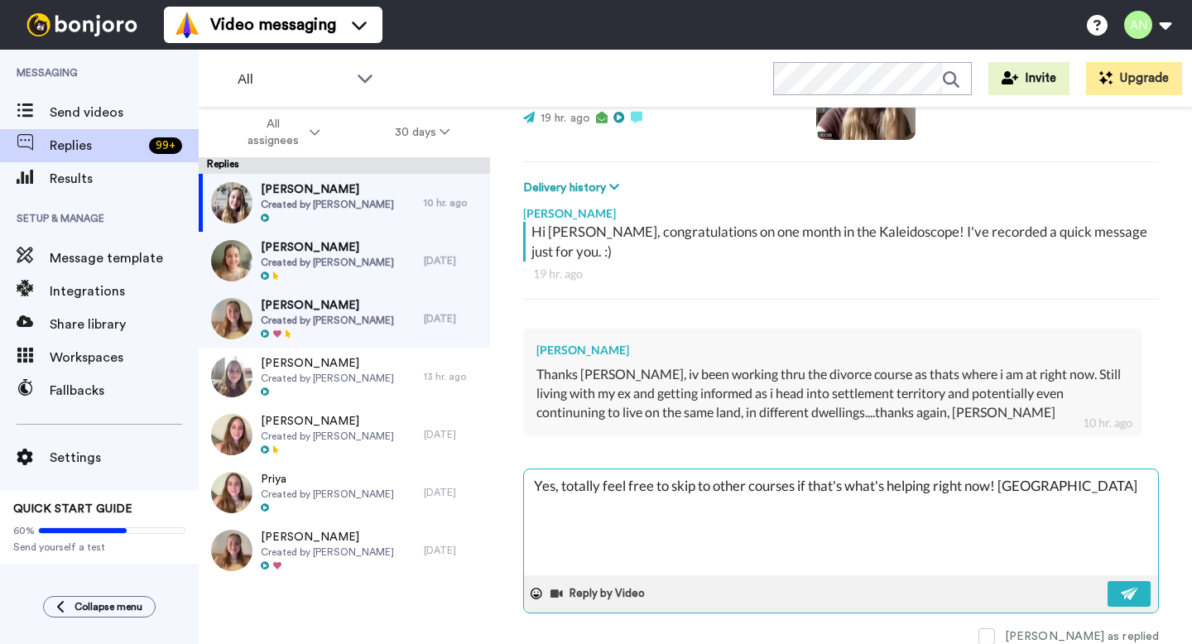
type textarea "Yes, totally feel free to skip to other courses if that's what's helping right …"
type textarea "x"
type textarea "Yes, totally feel free to skip to other courses if that's what's helping right …"
type textarea "x"
type textarea "Yes, totally feel free to skip to other courses if that's what's helping right …"
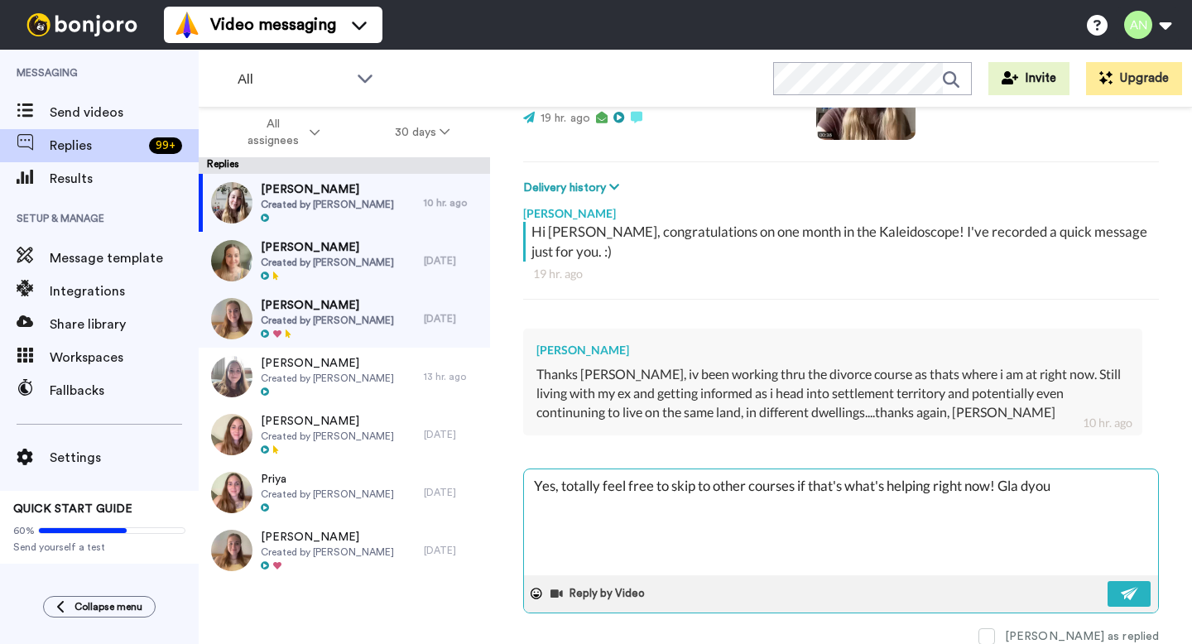
type textarea "x"
type textarea "Yes, totally feel free to skip to other courses if that's what's helping right …"
type textarea "x"
type textarea "Yes, totally feel free to skip to other courses if that's what's helping right …"
type textarea "x"
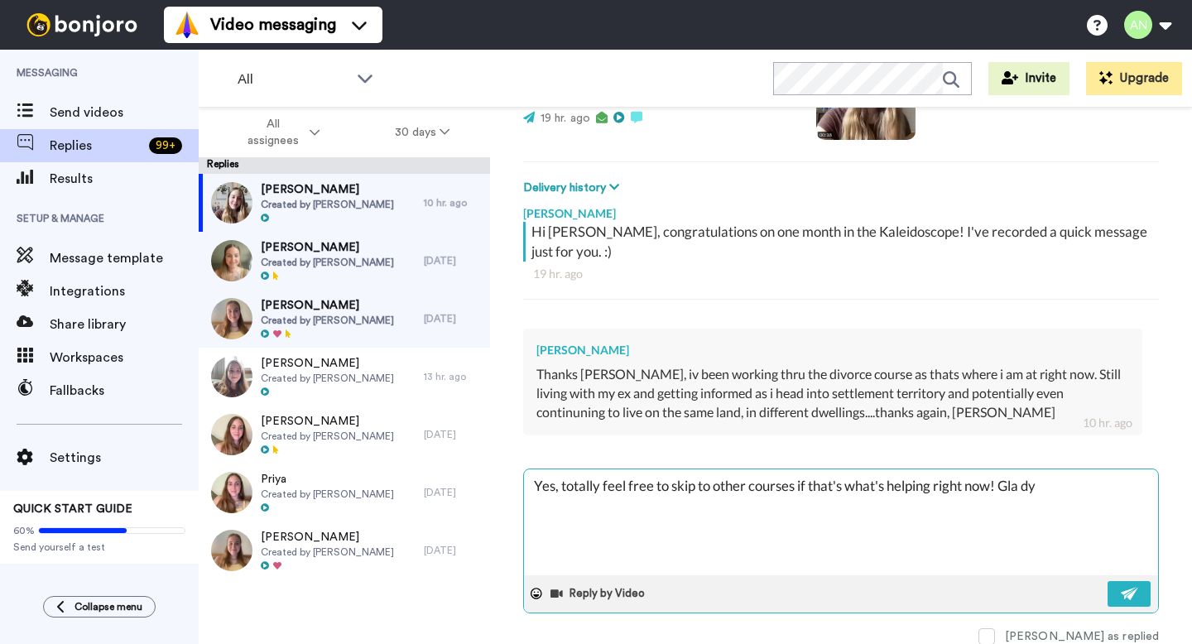
type textarea "Yes, totally feel free to skip to other courses if that's what's helping right …"
click at [1116, 599] on button at bounding box center [1129, 594] width 43 height 26
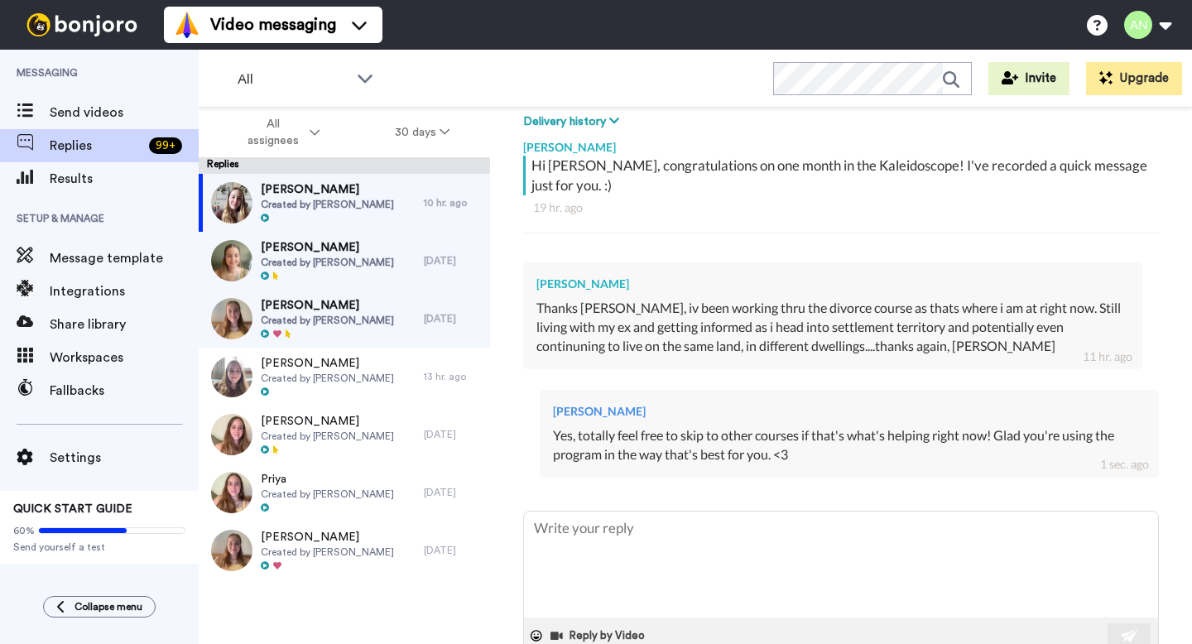
scroll to position [299, 0]
